Goal: Transaction & Acquisition: Purchase product/service

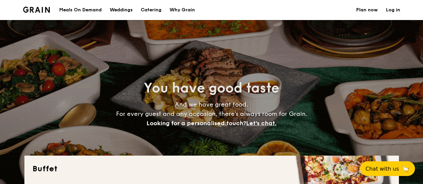
select select
click at [157, 10] on h1 "Catering" at bounding box center [151, 10] width 21 height 20
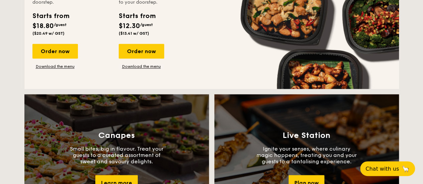
scroll to position [535, 0]
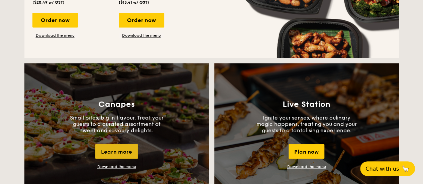
click at [119, 152] on div "Learn more" at bounding box center [116, 151] width 42 height 15
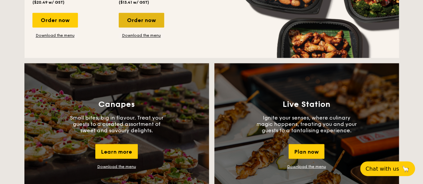
click at [140, 20] on div "Order now" at bounding box center [141, 20] width 45 height 15
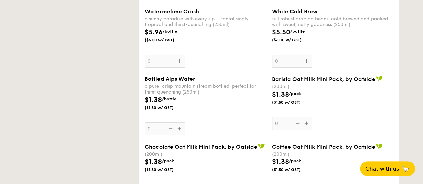
select select
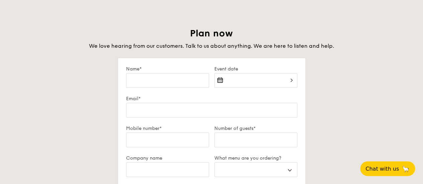
scroll to position [1185, 0]
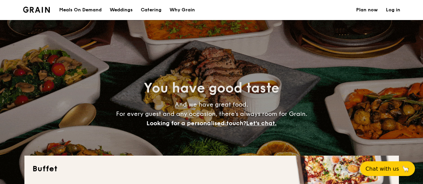
select select
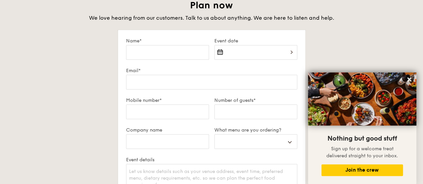
scroll to position [1319, 0]
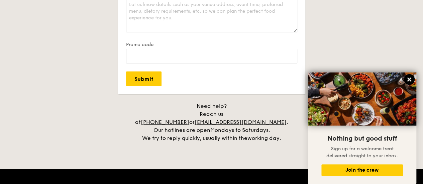
click at [407, 81] on icon at bounding box center [409, 80] width 4 height 4
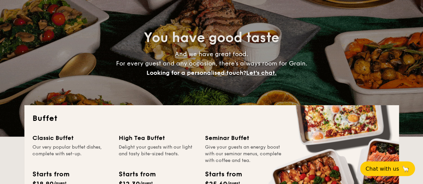
scroll to position [0, 0]
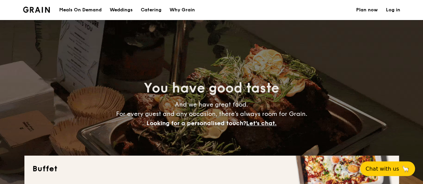
click at [153, 9] on h1 "Catering" at bounding box center [151, 10] width 21 height 20
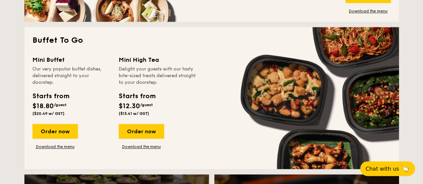
scroll to position [435, 0]
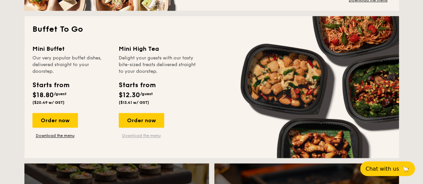
click at [140, 136] on link "Download the menu" at bounding box center [141, 135] width 45 height 5
click at [66, 137] on link "Download the menu" at bounding box center [54, 135] width 45 height 5
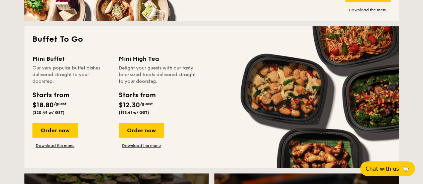
scroll to position [401, 0]
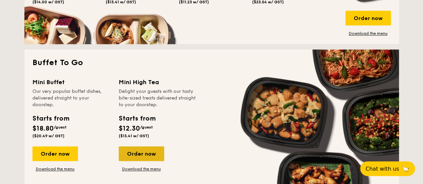
click at [147, 153] on div "Order now" at bounding box center [141, 153] width 45 height 15
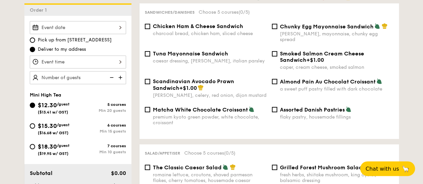
scroll to position [201, 0]
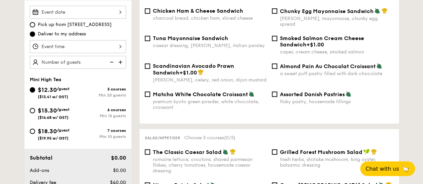
click at [48, 109] on span "$15.30" at bounding box center [47, 110] width 19 height 7
click at [35, 109] on input "$15.30 /guest ($16.68 w/ GST) 6 courses Min 15 guests" at bounding box center [32, 110] width 5 height 5
radio input "true"
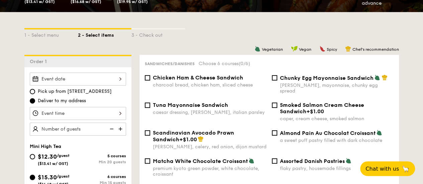
scroll to position [167, 0]
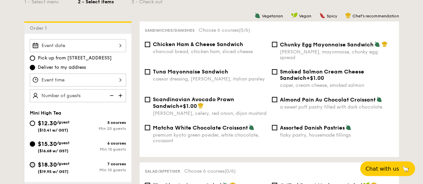
click at [31, 165] on input "$18.30 /guest ($19.95 w/ GST) 7 courses Min 10 guests" at bounding box center [32, 164] width 5 height 5
radio input "true"
click at [35, 142] on div "$15.30 /guest ($16.68 w/ GST)" at bounding box center [54, 146] width 48 height 14
click at [35, 142] on input "$15.30 /guest ($16.68 w/ GST) 6 courses Min 15 guests" at bounding box center [32, 143] width 5 height 5
radio input "true"
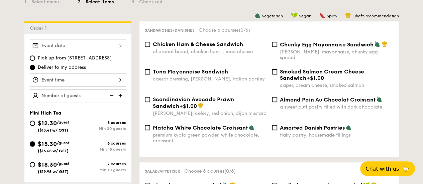
click at [184, 98] on span "Scandinavian Avocado Prawn Sandwich" at bounding box center [193, 102] width 81 height 13
click at [150, 98] on input "Scandinavian Avocado Prawn Sandwich +$1.00 [PERSON_NAME], celery, red onion, di…" at bounding box center [147, 99] width 5 height 5
click at [184, 98] on span "Scandinavian Avocado Prawn Sandwich" at bounding box center [193, 102] width 81 height 13
click at [150, 98] on input "Scandinavian Avocado Prawn Sandwich +$1.00 [PERSON_NAME], celery, red onion, di…" at bounding box center [147, 99] width 5 height 5
checkbox input "false"
